Goal: Task Accomplishment & Management: Manage account settings

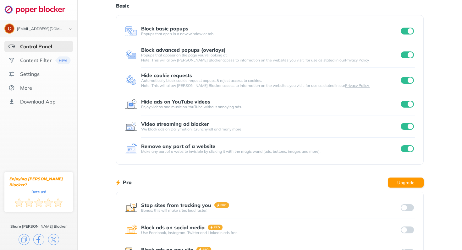
scroll to position [23, 0]
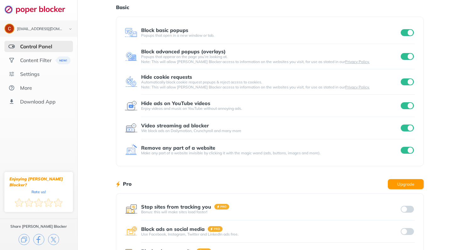
click at [408, 105] on input "checkbox" at bounding box center [406, 105] width 13 height 7
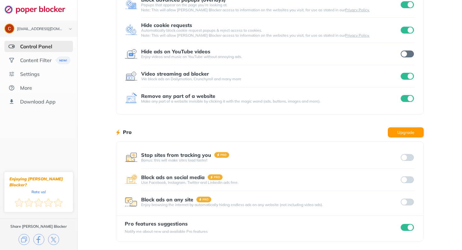
scroll to position [0, 0]
